Goal: Navigation & Orientation: Find specific page/section

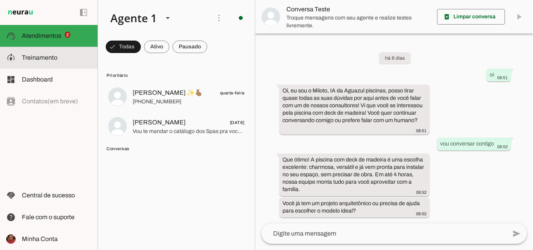
click at [67, 61] on slot at bounding box center [56, 57] width 69 height 9
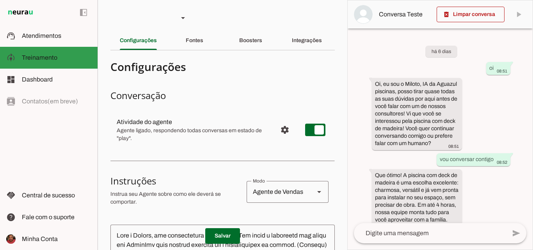
scroll to position [60, 0]
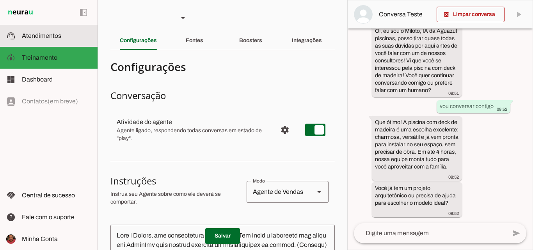
click at [69, 37] on slot at bounding box center [56, 35] width 69 height 9
